Goal: Transaction & Acquisition: Purchase product/service

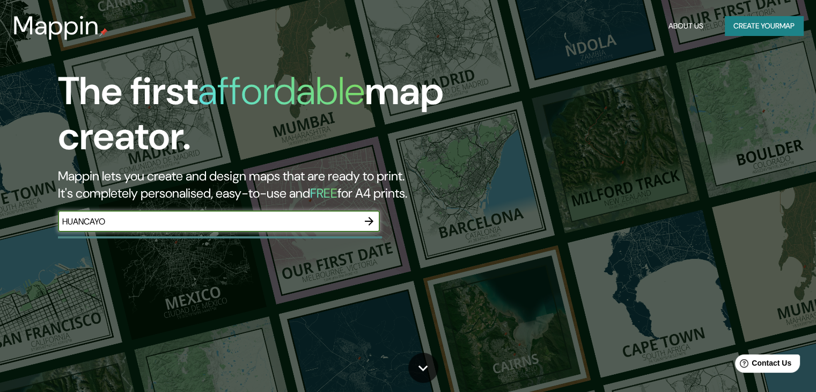
type input "HUANCAYO"
click at [367, 222] on icon "button" at bounding box center [369, 221] width 13 height 13
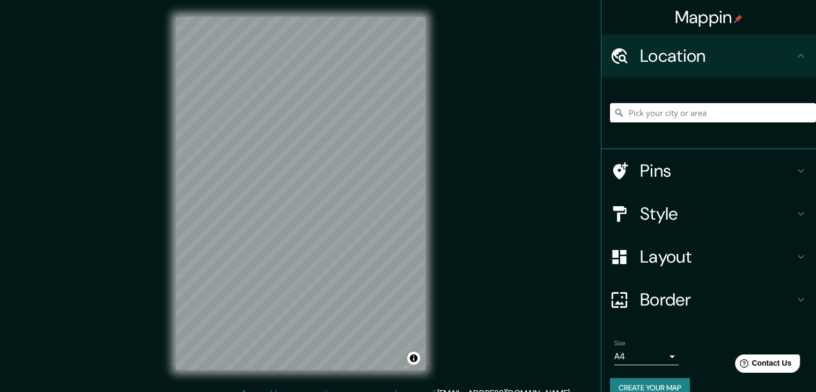
click at [669, 106] on input "Pick your city or area" at bounding box center [713, 112] width 206 height 19
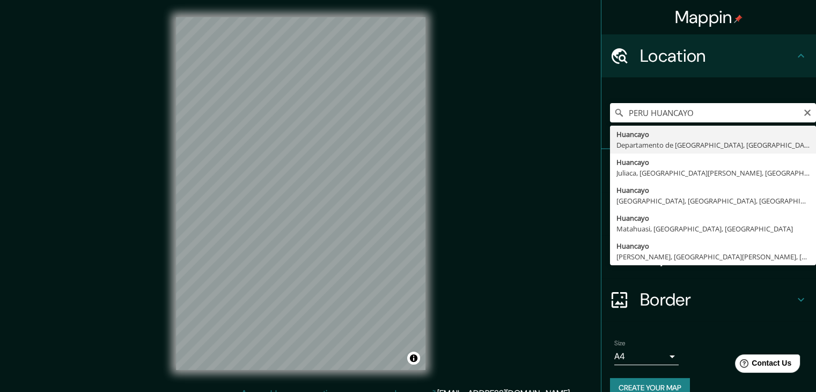
type input "Huancayo, [GEOGRAPHIC_DATA], [GEOGRAPHIC_DATA]"
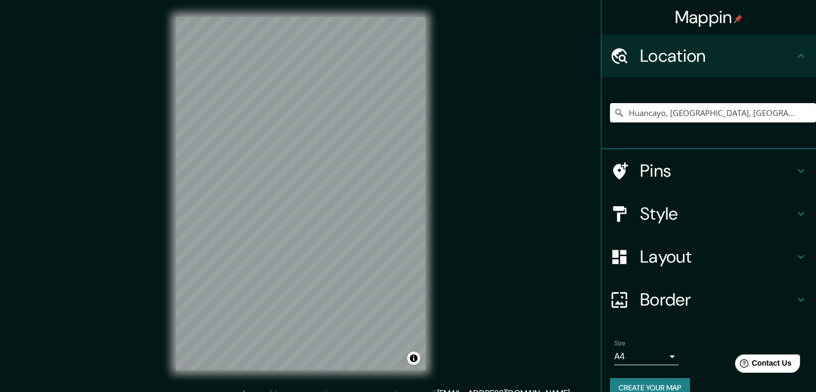
scroll to position [12, 0]
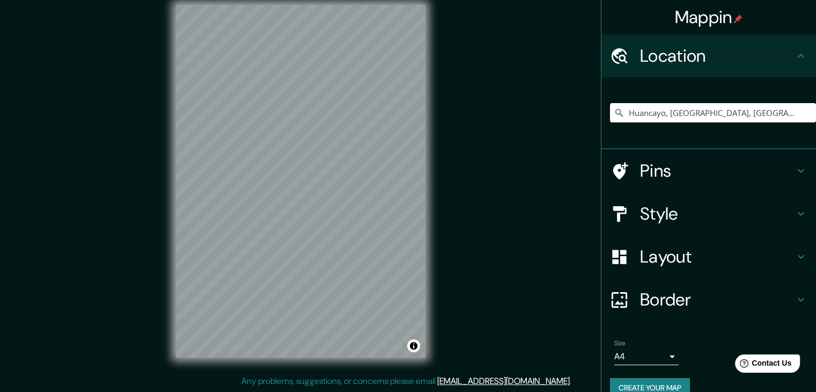
click at [786, 255] on h4 "Layout" at bounding box center [717, 256] width 155 height 21
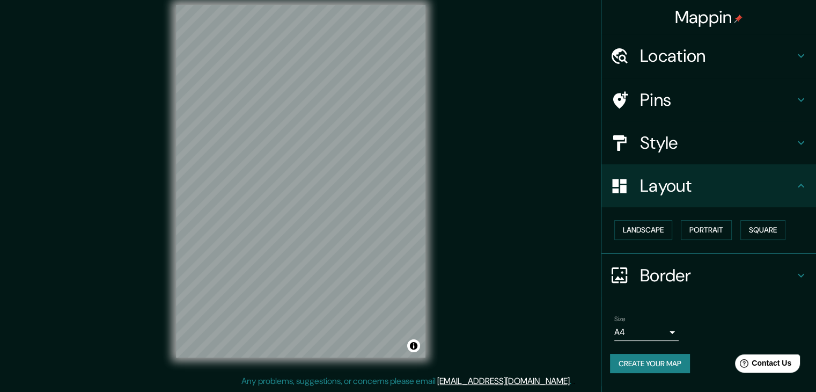
drag, startPoint x: 604, startPoint y: 67, endPoint x: 691, endPoint y: 186, distance: 147.8
click at [691, 186] on ul "Location [GEOGRAPHIC_DATA], [GEOGRAPHIC_DATA], [GEOGRAPHIC_DATA] Pins Style Lay…" at bounding box center [709, 209] width 215 height 351
drag, startPoint x: 86, startPoint y: 186, endPoint x: 656, endPoint y: 283, distance: 578.6
click at [699, 274] on div "Mappin Location [GEOGRAPHIC_DATA], [GEOGRAPHIC_DATA], [GEOGRAPHIC_DATA] Pins St…" at bounding box center [408, 190] width 816 height 404
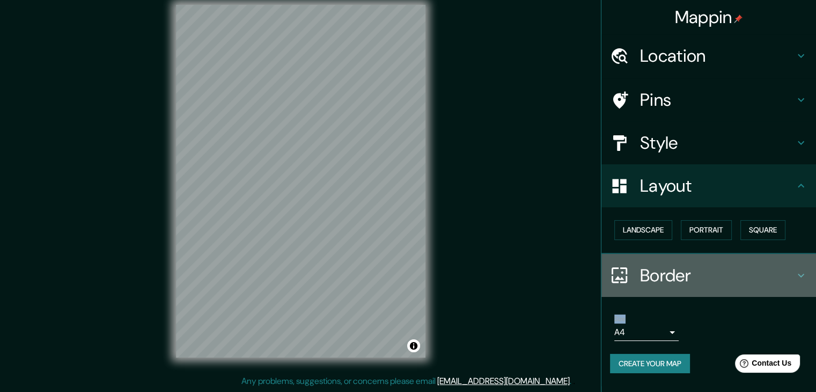
drag, startPoint x: 642, startPoint y: 282, endPoint x: 696, endPoint y: 282, distance: 54.2
click at [696, 282] on div "Border" at bounding box center [709, 275] width 215 height 43
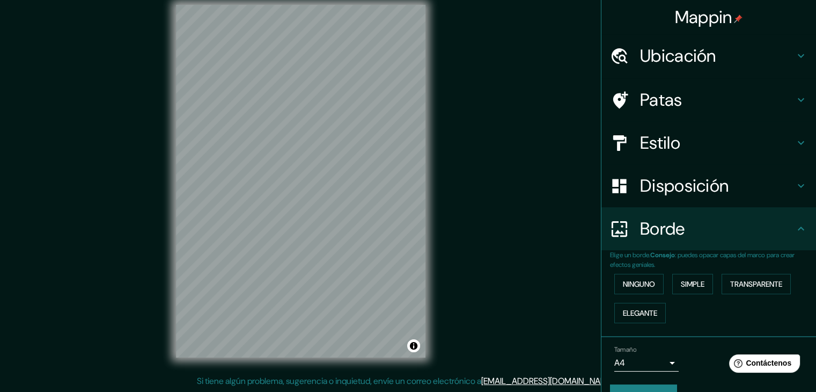
click at [558, 207] on div "Mappin Ubicación Huancayo, [GEOGRAPHIC_DATA], [GEOGRAPHIC_DATA] Patas Estilo Di…" at bounding box center [408, 190] width 816 height 404
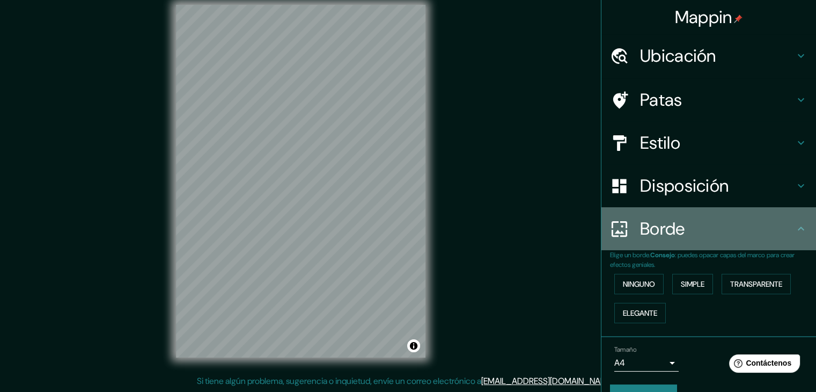
click at [795, 230] on icon at bounding box center [801, 228] width 13 height 13
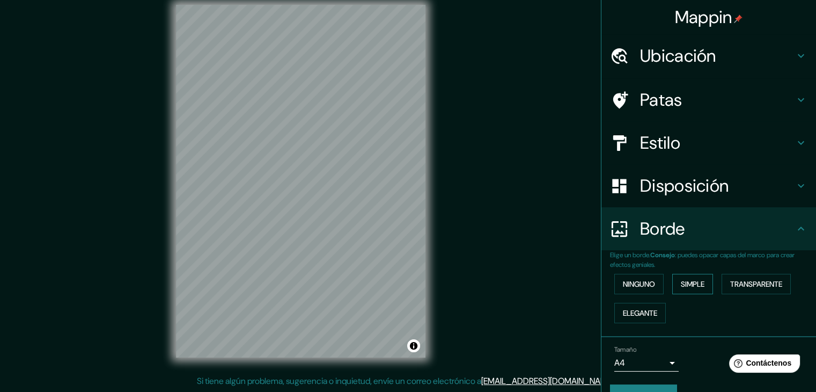
click at [691, 283] on font "Simple" at bounding box center [693, 284] width 24 height 10
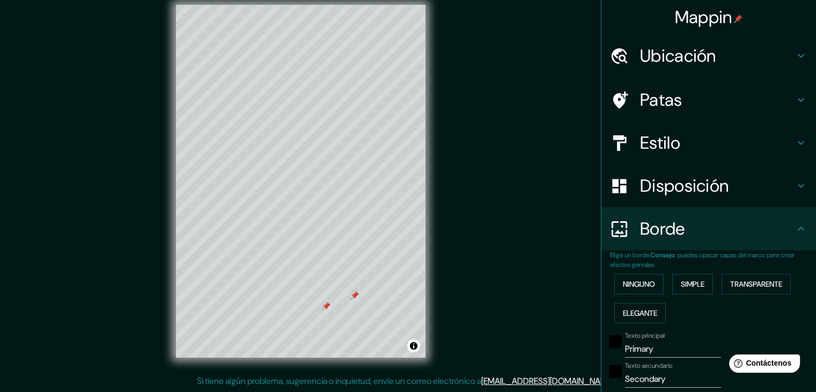
drag, startPoint x: 674, startPoint y: 181, endPoint x: 679, endPoint y: 179, distance: 5.8
click at [679, 179] on font "Disposición" at bounding box center [684, 185] width 89 height 23
type input "37"
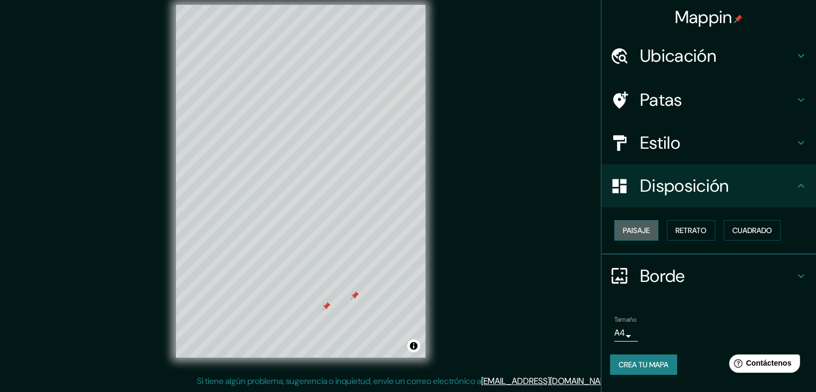
click at [646, 226] on font "Paisaje" at bounding box center [636, 230] width 27 height 10
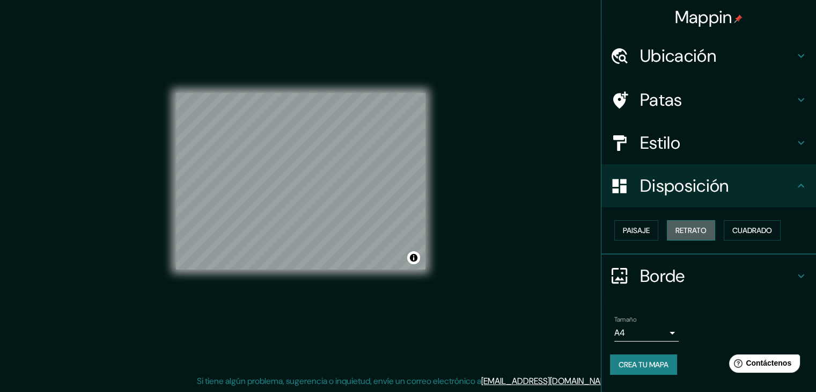
click at [689, 227] on font "Retrato" at bounding box center [691, 230] width 31 height 10
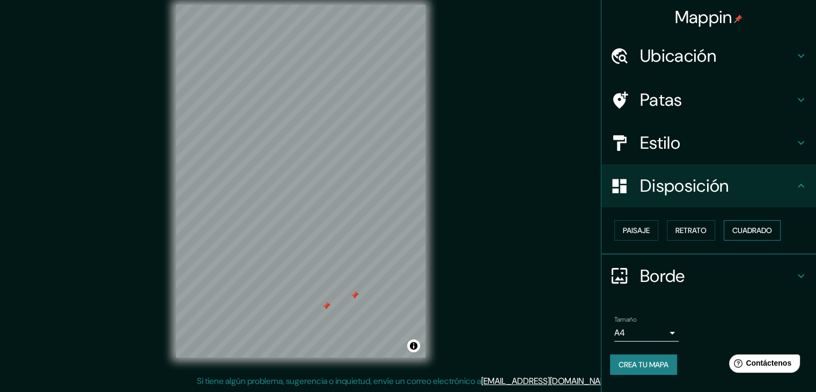
click at [754, 230] on font "Cuadrado" at bounding box center [752, 230] width 40 height 10
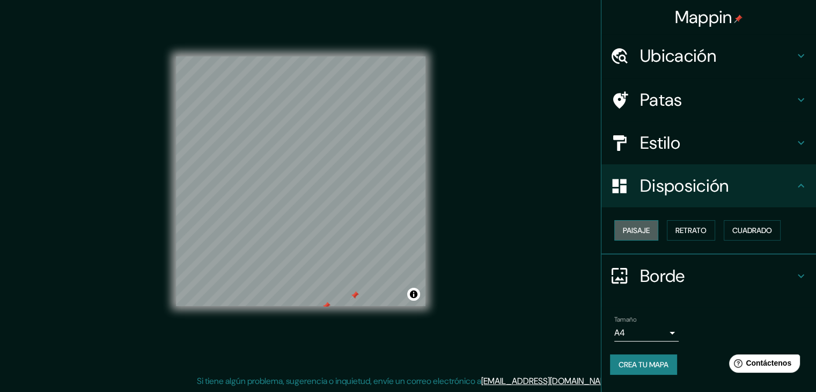
click at [649, 233] on font "Paisaje" at bounding box center [636, 230] width 27 height 10
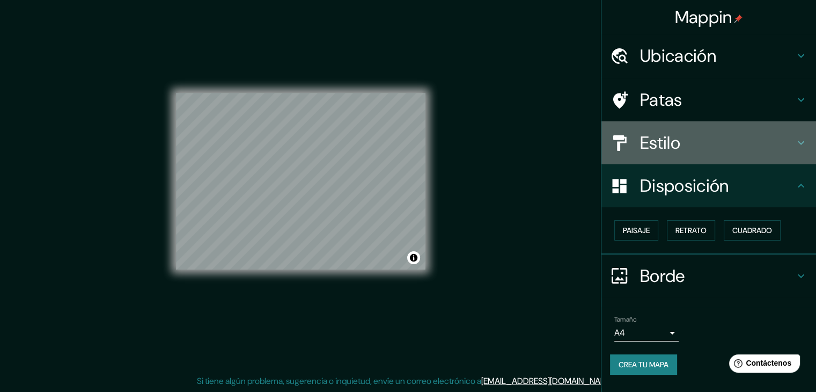
click at [671, 148] on font "Estilo" at bounding box center [660, 142] width 40 height 23
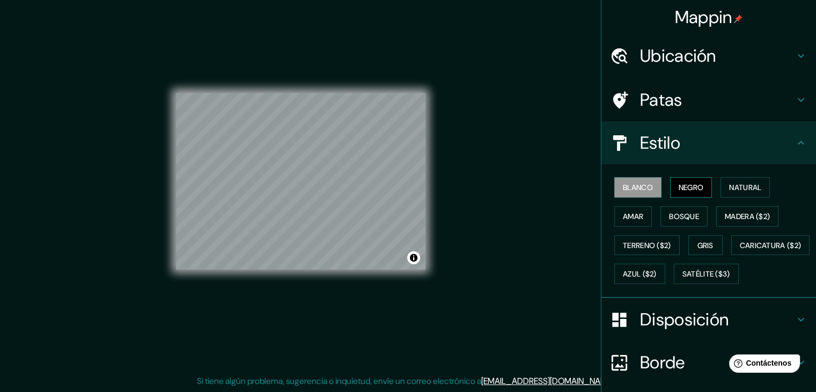
click at [683, 187] on font "Negro" at bounding box center [691, 187] width 25 height 10
click at [741, 187] on font "Natural" at bounding box center [745, 187] width 32 height 10
click at [674, 104] on font "Patas" at bounding box center [661, 100] width 42 height 23
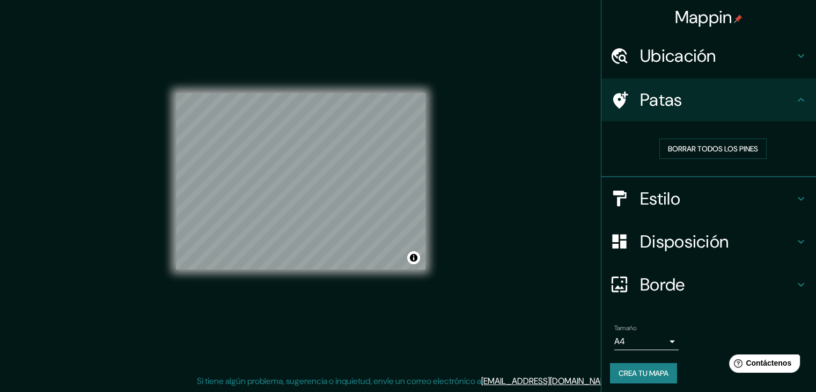
click at [659, 55] on font "Ubicación" at bounding box center [678, 56] width 76 height 23
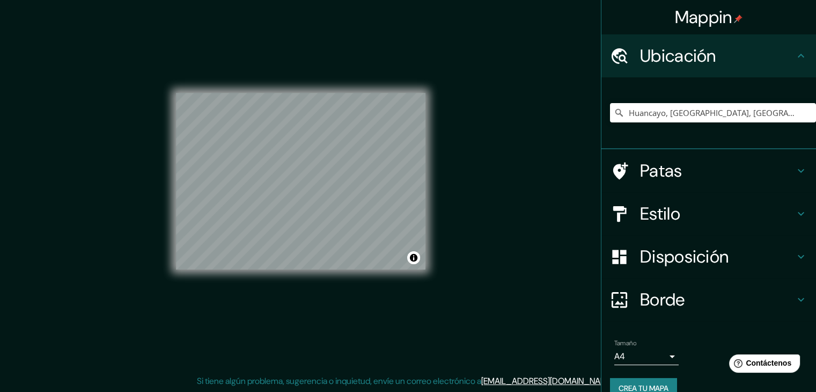
click at [687, 170] on h4 "Patas" at bounding box center [717, 170] width 155 height 21
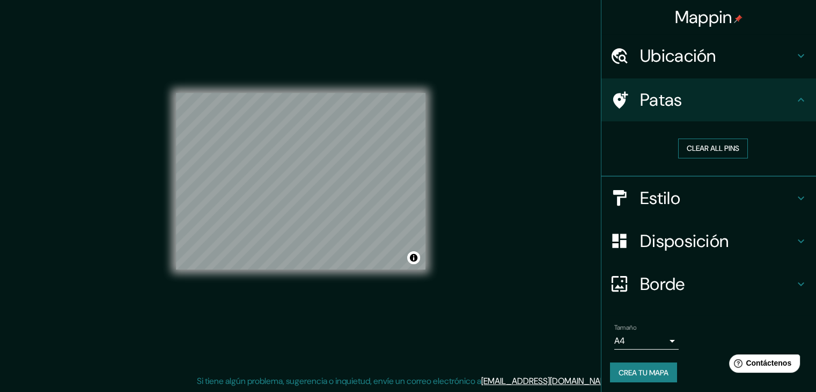
click at [698, 146] on button "Clear all pins" at bounding box center [713, 148] width 70 height 20
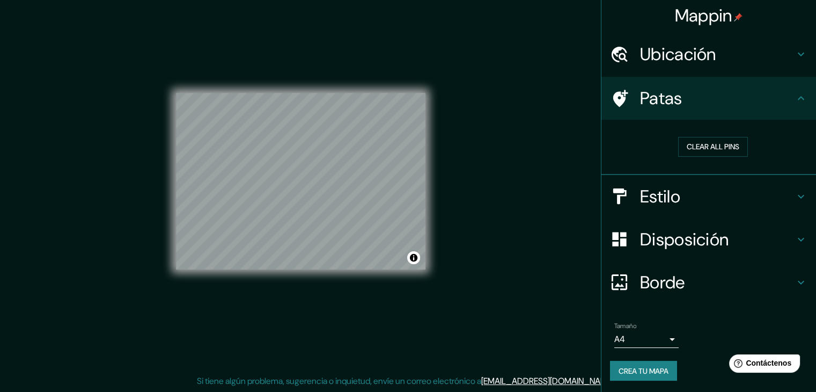
scroll to position [2, 0]
